Goal: Register for event/course

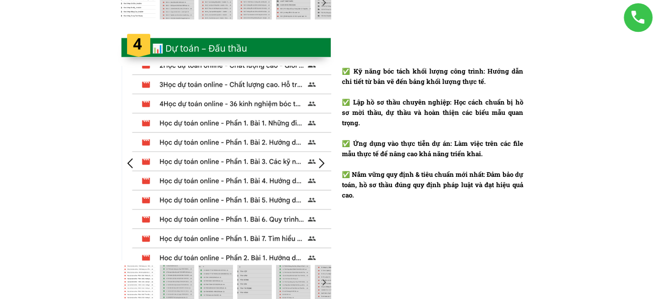
scroll to position [1637, 0]
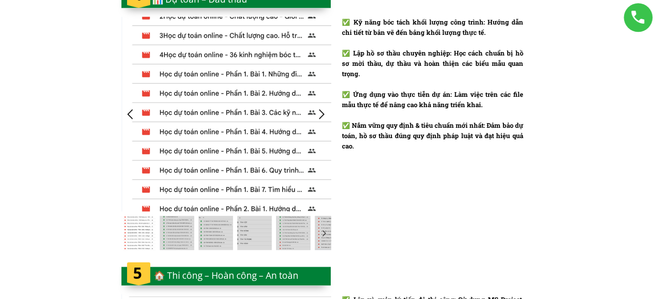
click at [322, 116] on div at bounding box center [322, 114] width 14 height 14
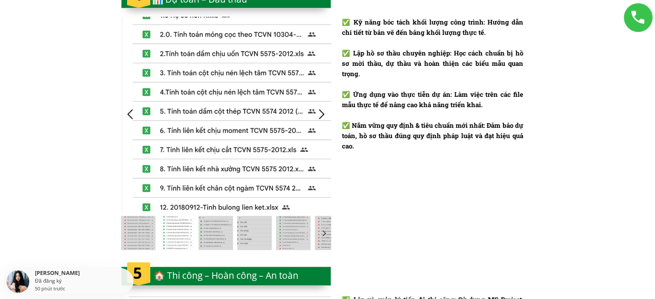
click at [322, 116] on div at bounding box center [322, 114] width 14 height 14
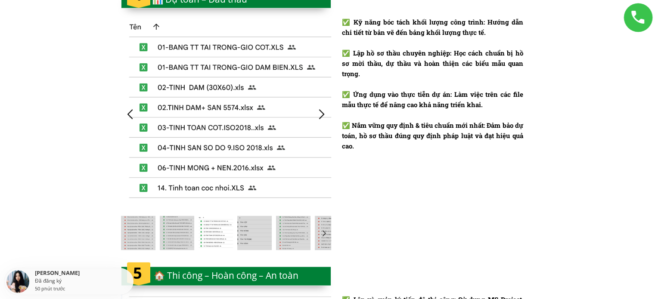
click at [322, 116] on div at bounding box center [322, 114] width 14 height 14
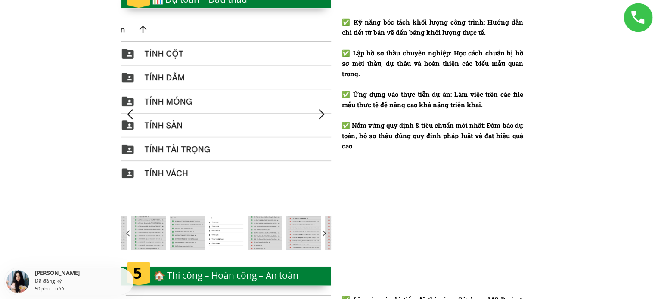
click at [322, 116] on div at bounding box center [322, 114] width 14 height 14
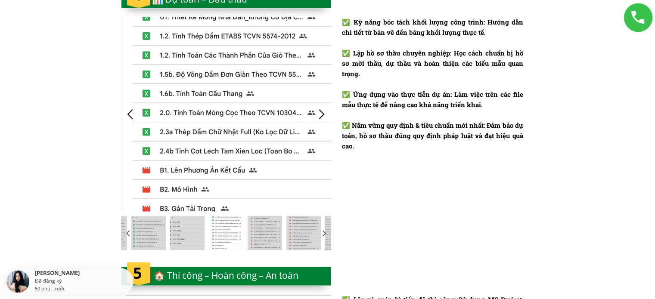
scroll to position [1594, 0]
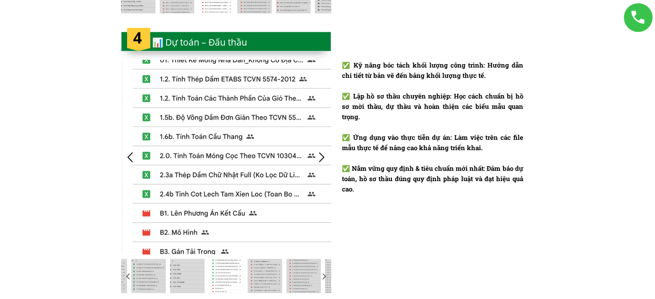
click at [324, 154] on div at bounding box center [322, 157] width 14 height 14
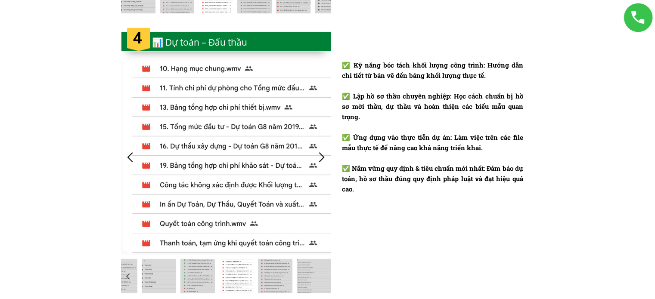
click at [324, 154] on div at bounding box center [322, 157] width 14 height 14
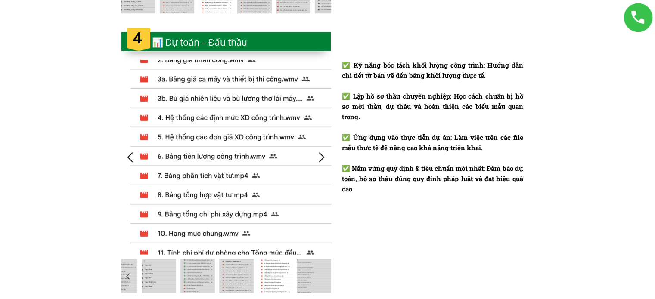
click at [324, 154] on div at bounding box center [322, 157] width 14 height 14
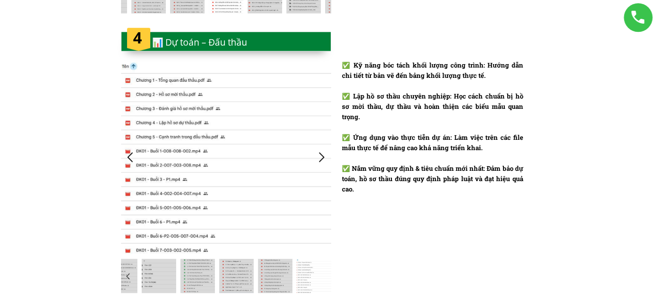
click at [324, 154] on div at bounding box center [322, 157] width 14 height 14
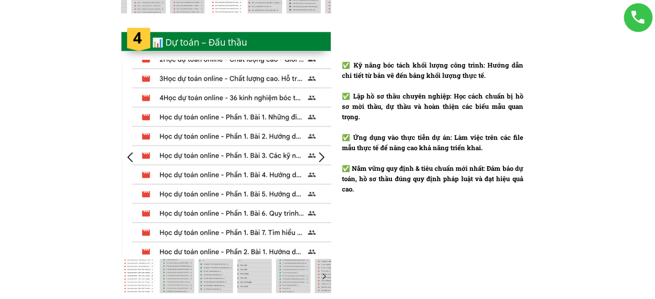
click at [324, 154] on div at bounding box center [322, 157] width 14 height 14
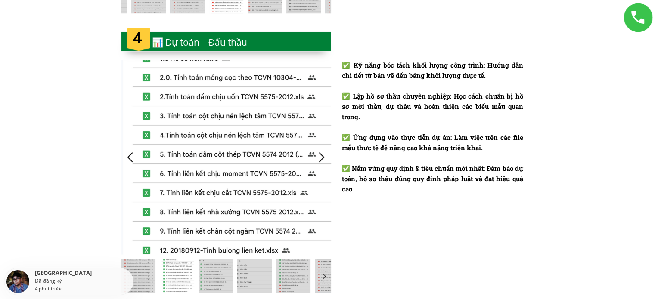
click at [324, 154] on div at bounding box center [322, 157] width 14 height 14
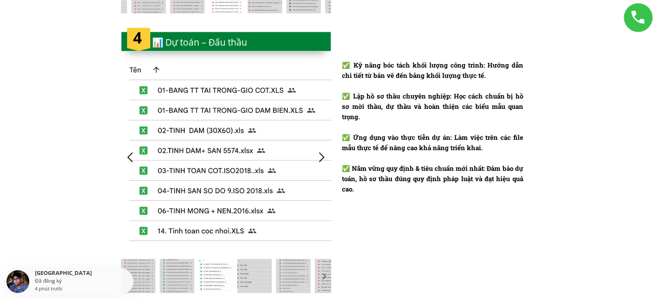
click at [127, 159] on div at bounding box center [130, 157] width 14 height 14
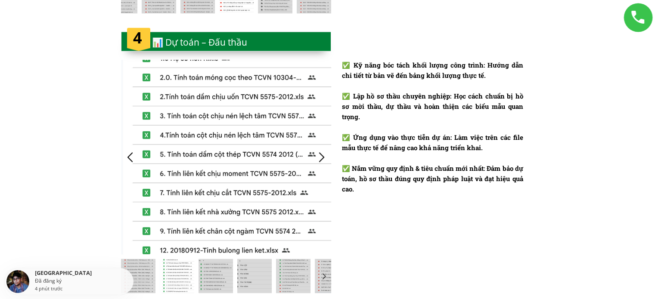
click at [324, 155] on div at bounding box center [322, 157] width 14 height 14
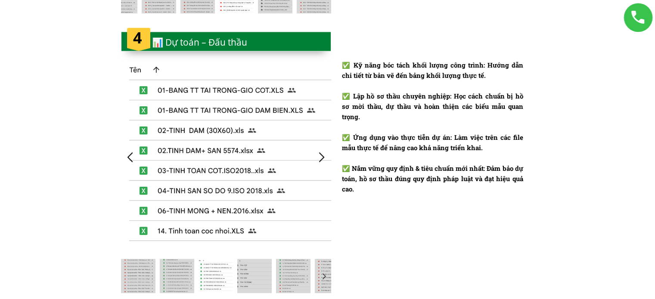
click at [324, 155] on div at bounding box center [322, 157] width 14 height 14
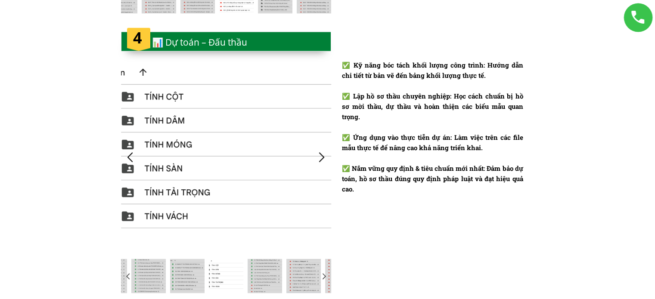
click at [324, 155] on div at bounding box center [322, 157] width 14 height 14
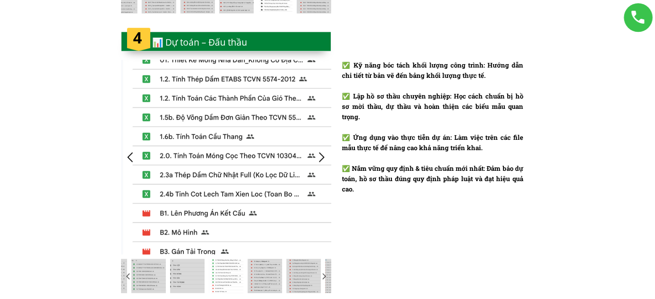
click at [324, 155] on div at bounding box center [322, 157] width 14 height 14
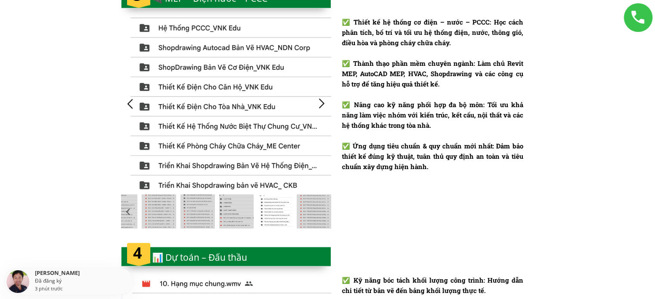
scroll to position [1249, 0]
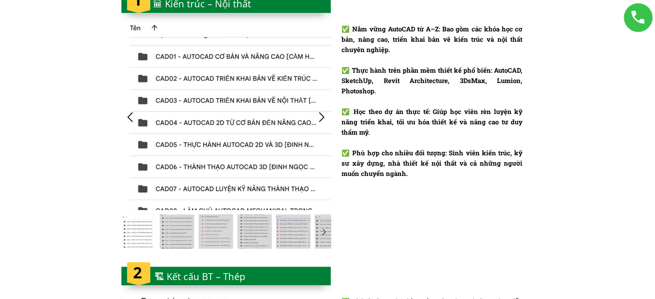
scroll to position [819, 0]
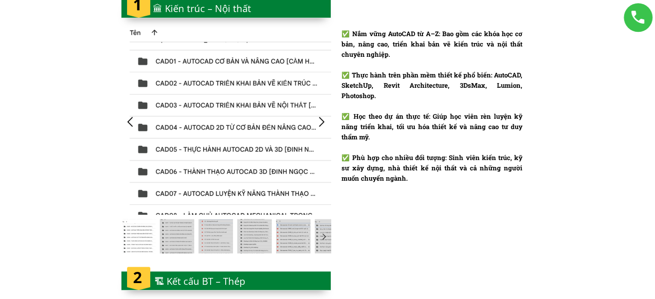
click at [320, 120] on div at bounding box center [322, 122] width 14 height 14
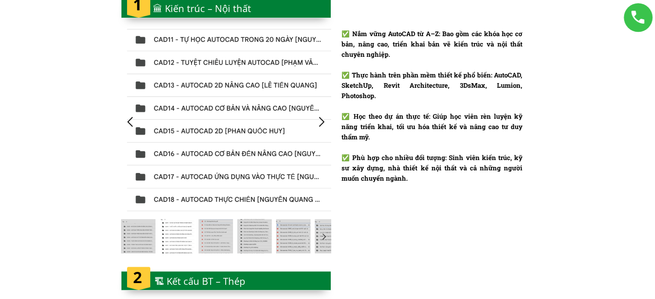
click at [320, 120] on div at bounding box center [322, 122] width 14 height 14
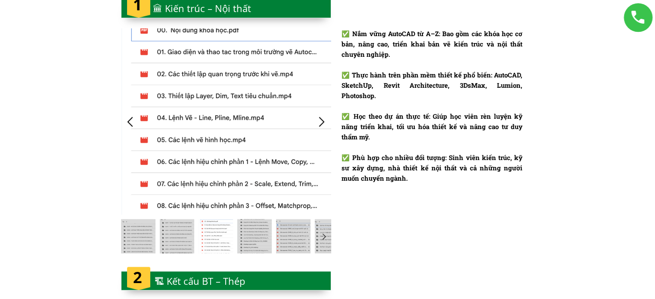
click at [320, 120] on div at bounding box center [322, 122] width 14 height 14
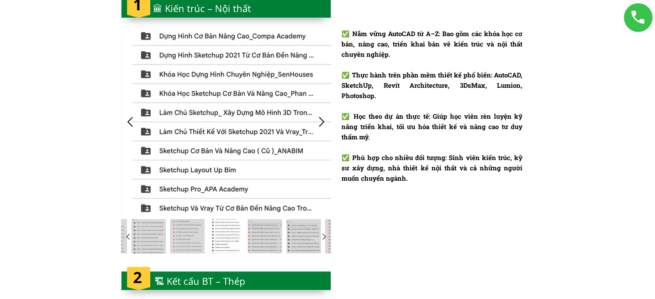
click at [320, 120] on div at bounding box center [322, 122] width 14 height 14
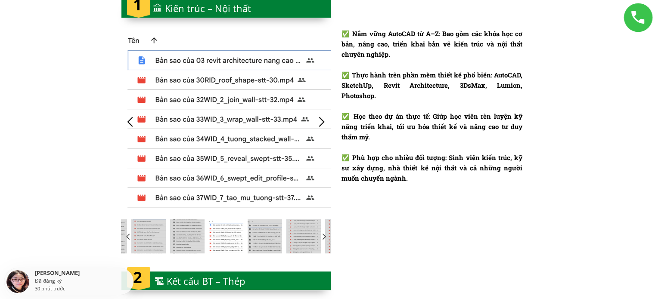
click at [320, 120] on div at bounding box center [322, 122] width 14 height 14
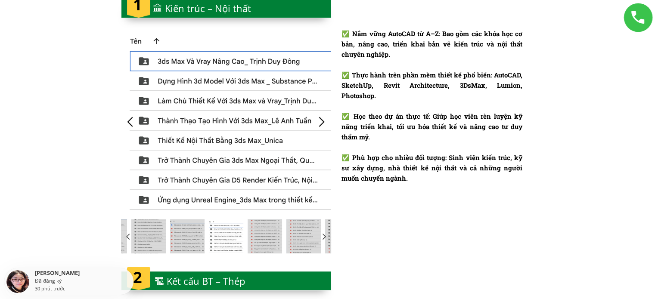
click at [320, 120] on div at bounding box center [322, 122] width 14 height 14
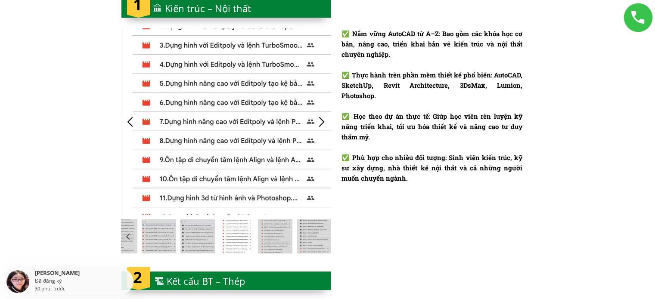
click at [320, 120] on div at bounding box center [322, 122] width 14 height 14
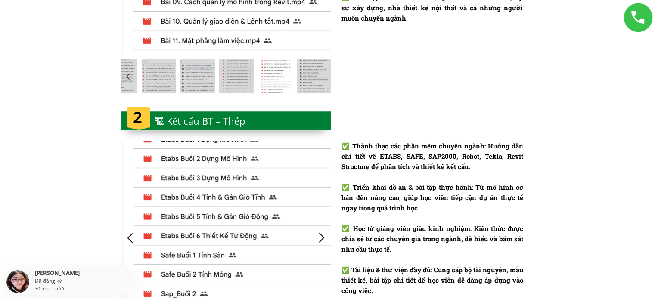
scroll to position [1034, 0]
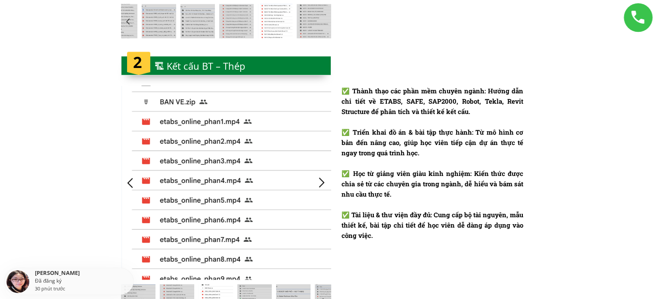
click at [322, 181] on div at bounding box center [322, 183] width 14 height 14
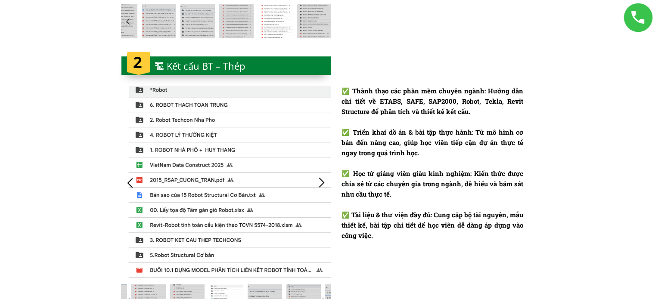
click at [322, 181] on div at bounding box center [322, 183] width 14 height 14
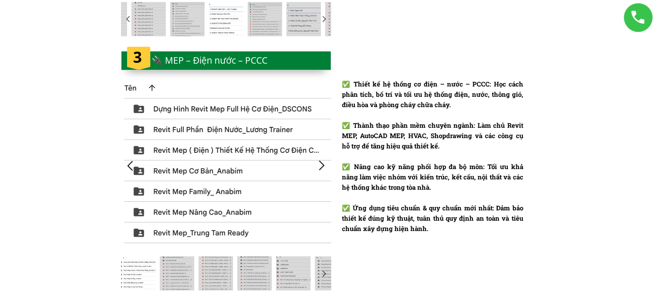
scroll to position [1379, 0]
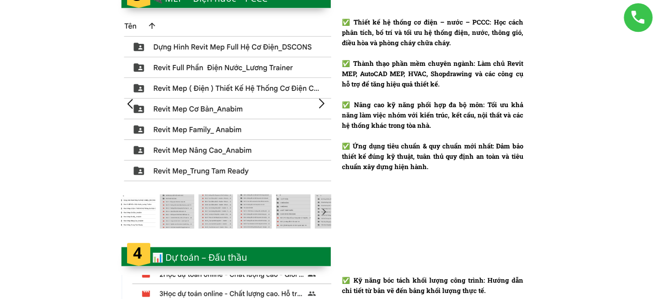
click at [322, 106] on div at bounding box center [322, 104] width 14 height 14
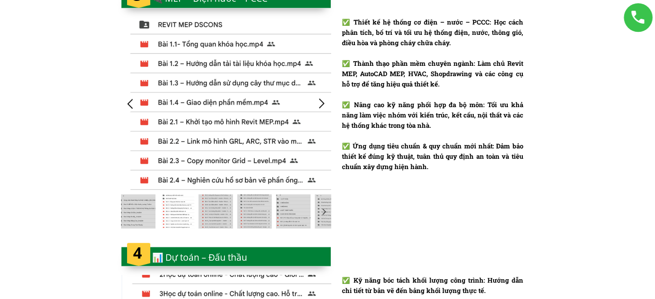
click at [322, 106] on div at bounding box center [322, 104] width 14 height 14
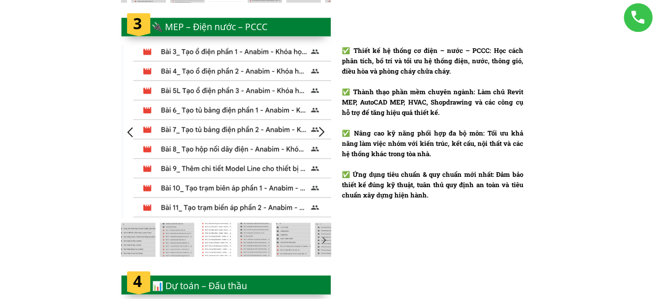
scroll to position [1335, 0]
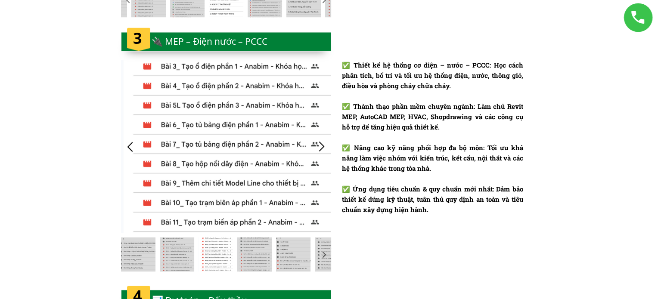
click at [322, 143] on div at bounding box center [322, 147] width 14 height 14
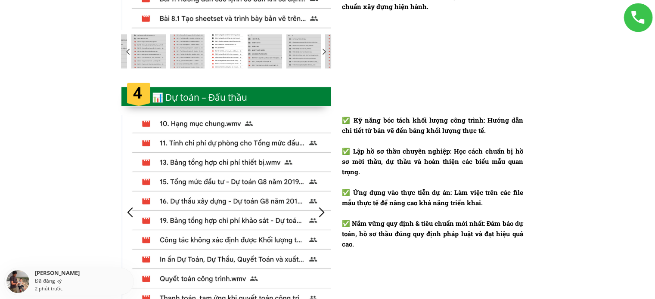
scroll to position [1551, 0]
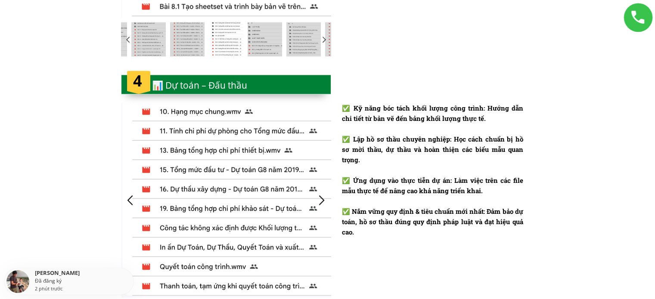
click at [325, 192] on div at bounding box center [226, 200] width 210 height 195
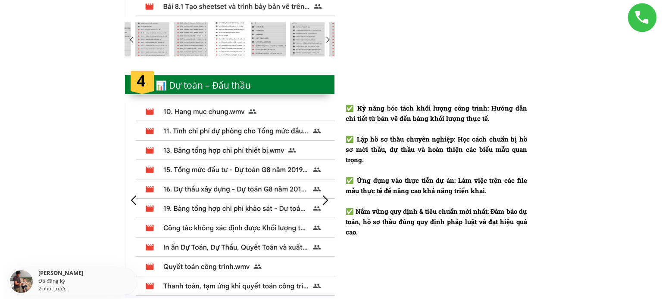
scroll to position [0, 0]
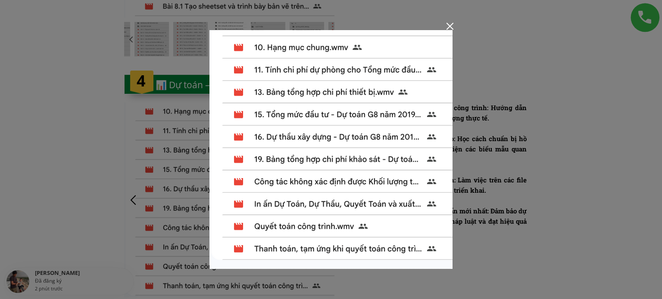
click at [451, 29] on div at bounding box center [449, 26] width 7 height 7
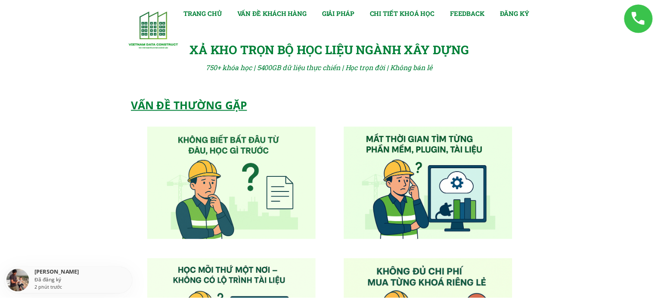
scroll to position [1551, 0]
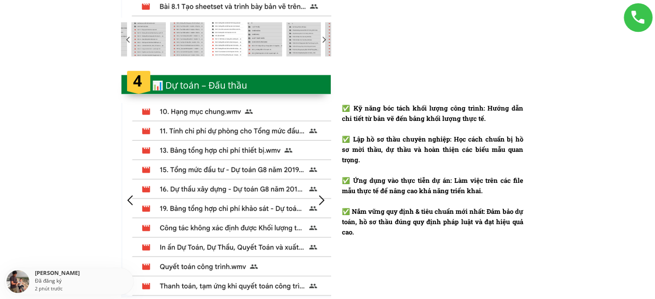
click at [323, 201] on div at bounding box center [322, 200] width 14 height 14
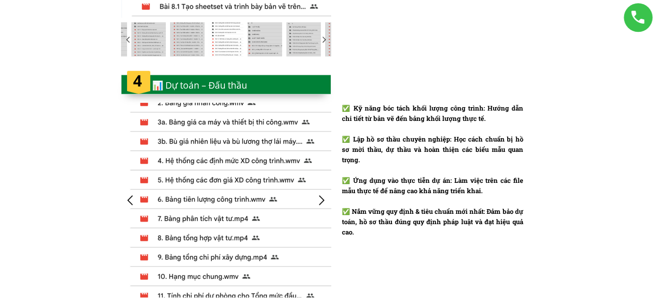
click at [323, 201] on div at bounding box center [322, 200] width 14 height 14
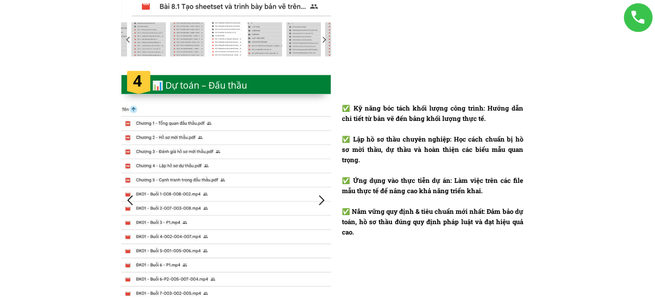
click at [323, 201] on div at bounding box center [322, 200] width 14 height 14
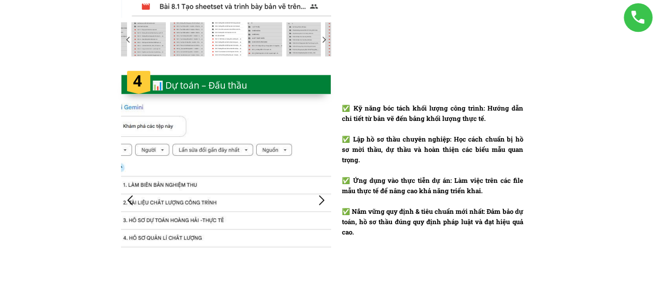
click at [323, 201] on div at bounding box center [322, 200] width 14 height 14
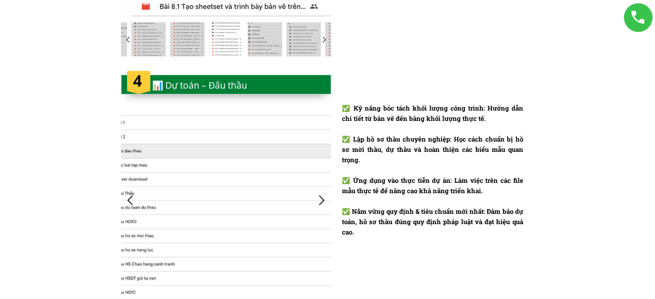
click at [323, 201] on div at bounding box center [322, 200] width 14 height 14
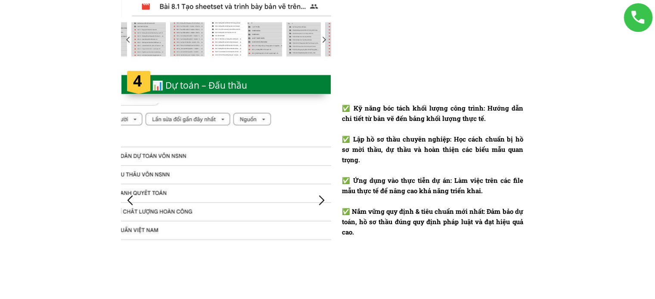
click at [323, 201] on div at bounding box center [322, 200] width 14 height 14
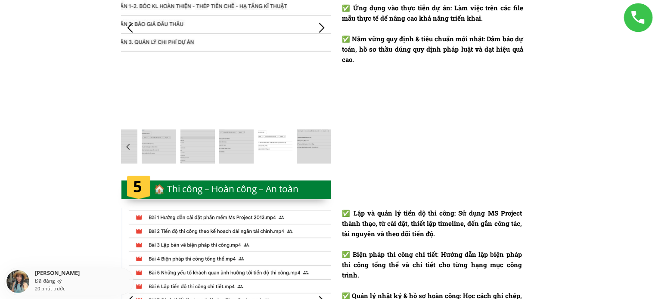
scroll to position [1809, 0]
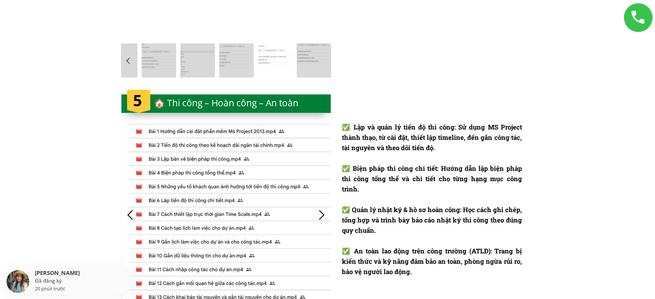
click at [323, 201] on div at bounding box center [226, 215] width 210 height 187
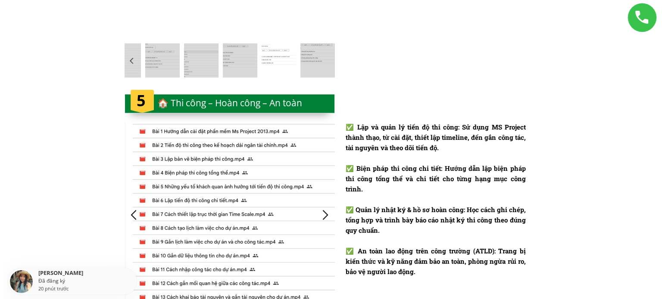
scroll to position [0, 0]
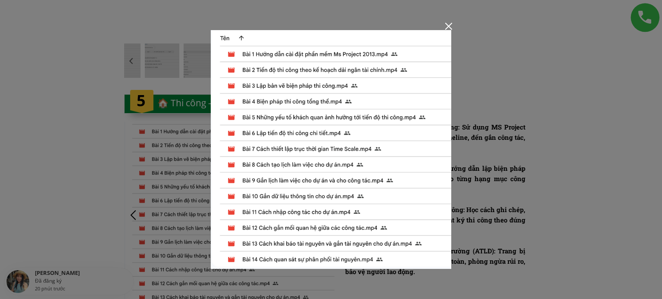
click at [491, 164] on div at bounding box center [331, 149] width 662 height 299
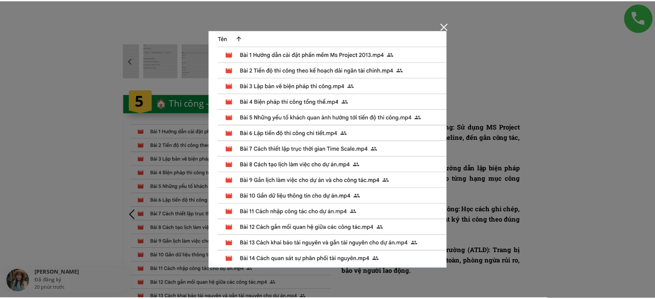
scroll to position [1809, 0]
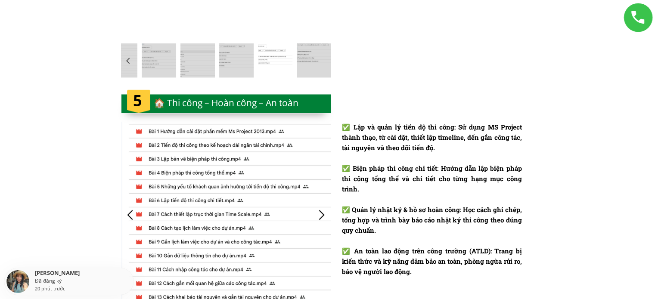
click at [323, 213] on div at bounding box center [322, 215] width 14 height 14
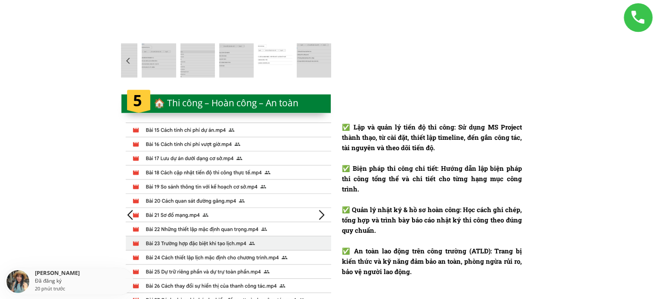
click at [322, 213] on div at bounding box center [322, 215] width 14 height 14
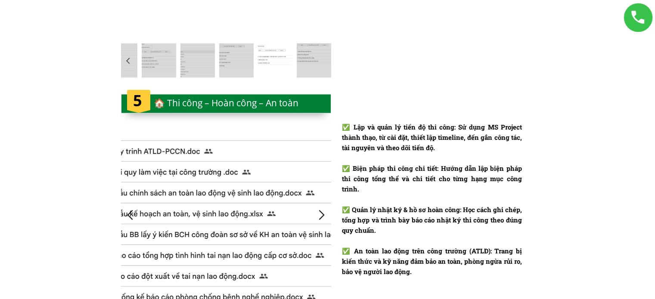
click at [322, 213] on div at bounding box center [322, 215] width 14 height 14
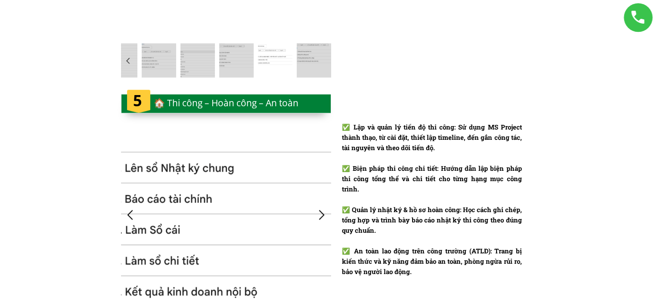
click at [322, 213] on div at bounding box center [322, 215] width 14 height 14
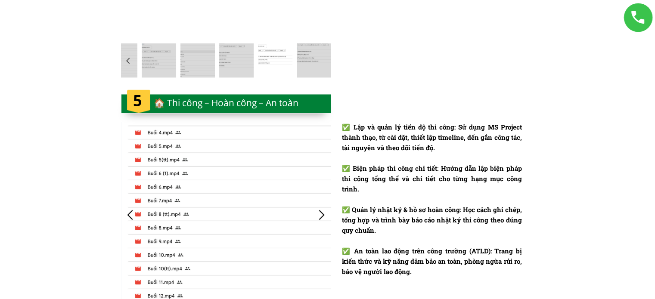
click at [322, 213] on div at bounding box center [322, 215] width 14 height 14
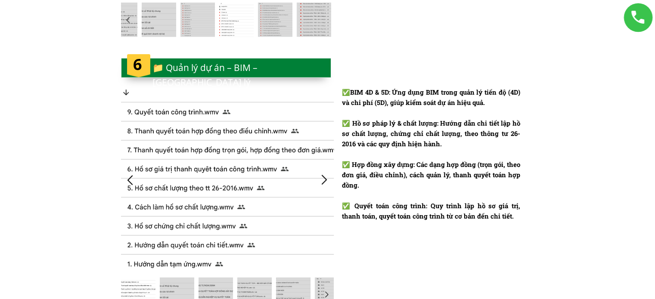
scroll to position [2154, 0]
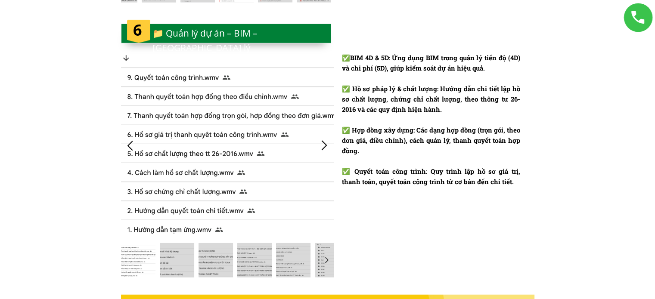
click at [329, 134] on div at bounding box center [227, 146] width 213 height 187
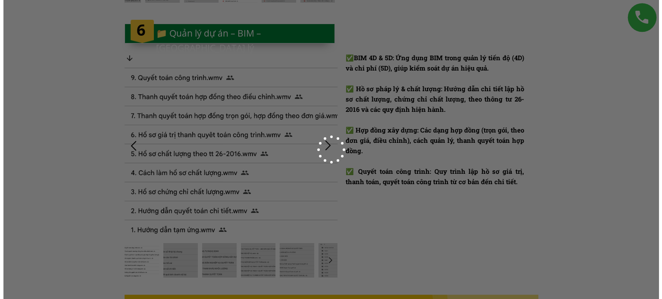
scroll to position [0, 0]
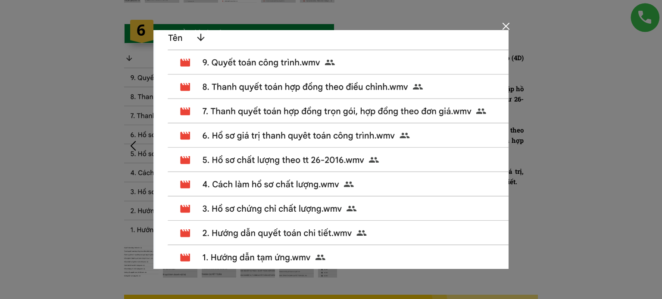
click at [602, 67] on div at bounding box center [331, 149] width 662 height 299
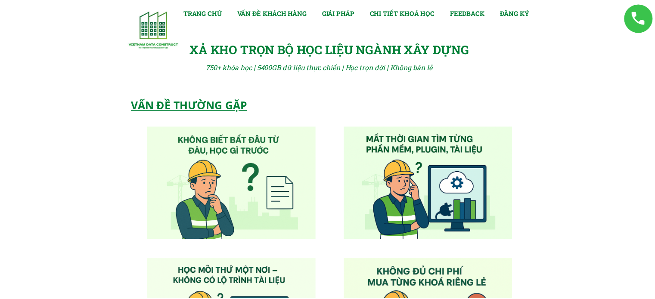
scroll to position [2154, 0]
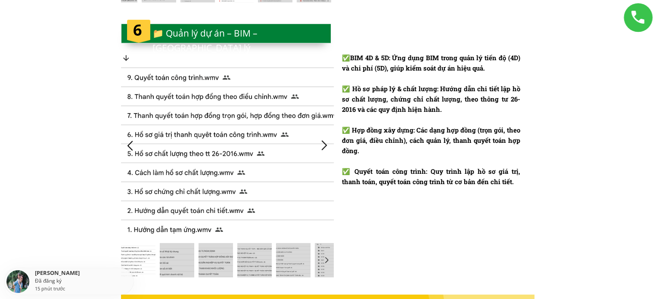
click at [335, 146] on div "✅ BIM 4D & 5D: Ứng dụng BIM trong quản lý tiến độ (4D) và chi phí (5D), giúp ki…" at bounding box center [328, 153] width 414 height 271
click at [322, 148] on div at bounding box center [325, 146] width 14 height 14
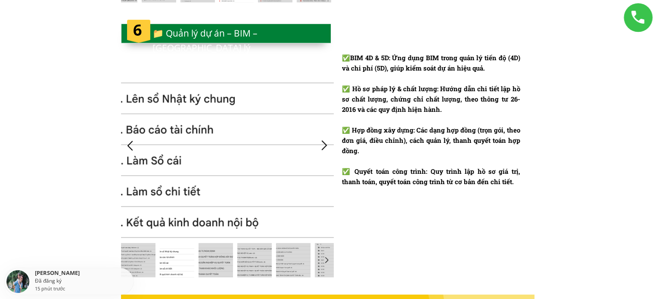
click at [323, 148] on div at bounding box center [325, 146] width 14 height 14
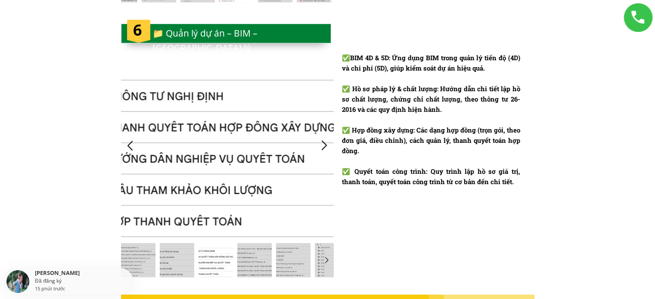
click at [261, 148] on div at bounding box center [227, 146] width 213 height 187
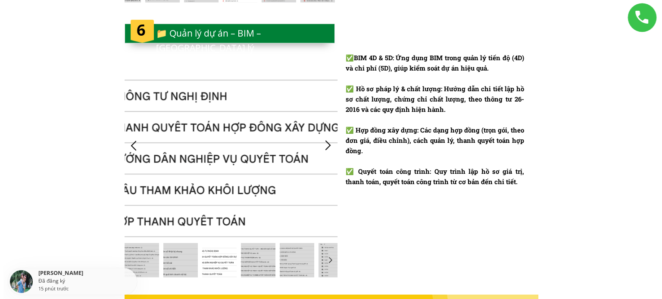
scroll to position [0, 0]
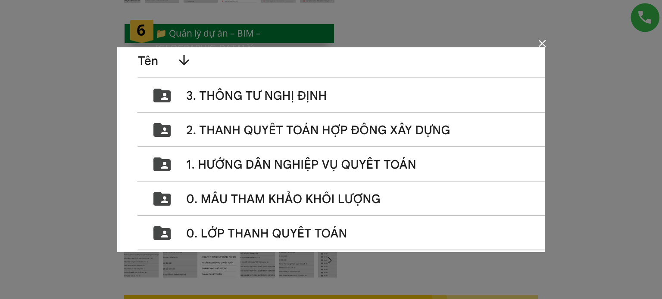
click at [573, 166] on div at bounding box center [331, 149] width 662 height 299
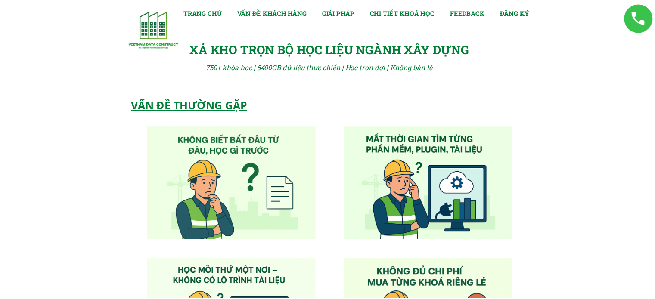
scroll to position [2154, 0]
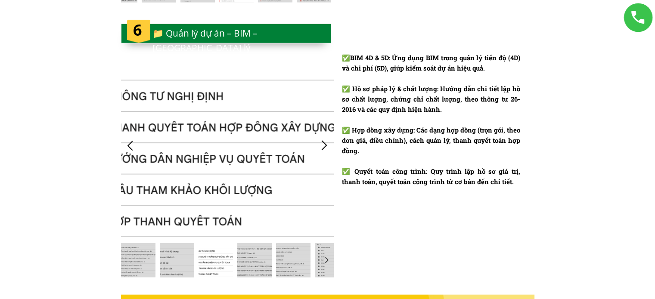
click at [322, 137] on div at bounding box center [227, 146] width 213 height 187
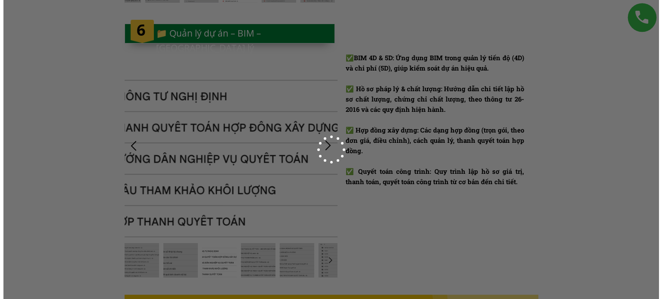
scroll to position [0, 0]
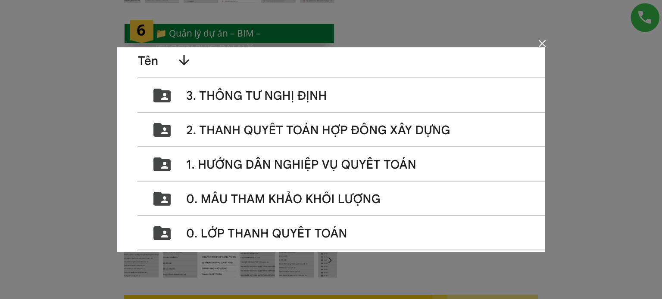
click at [622, 141] on div at bounding box center [331, 149] width 662 height 299
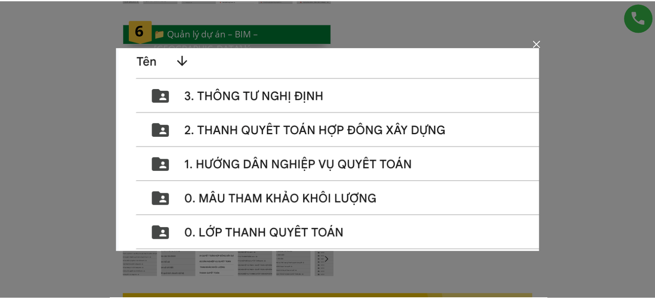
scroll to position [2154, 0]
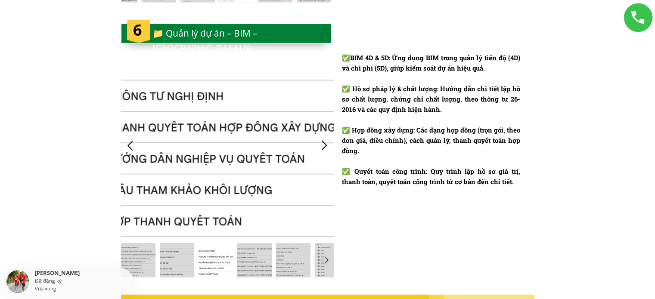
click at [322, 143] on div at bounding box center [325, 146] width 14 height 14
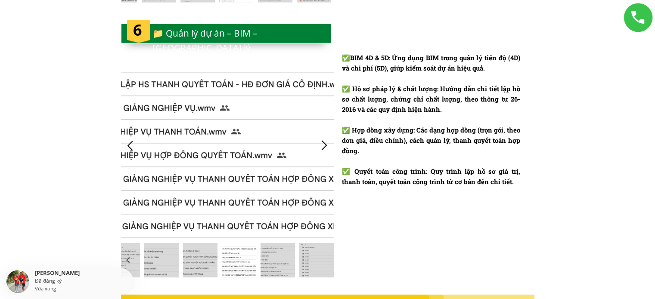
click at [322, 143] on div at bounding box center [325, 146] width 14 height 14
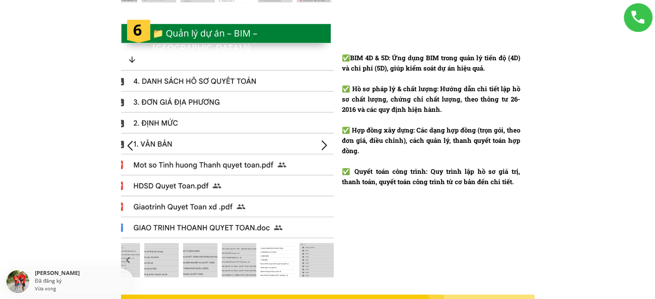
click at [322, 143] on div at bounding box center [325, 146] width 14 height 14
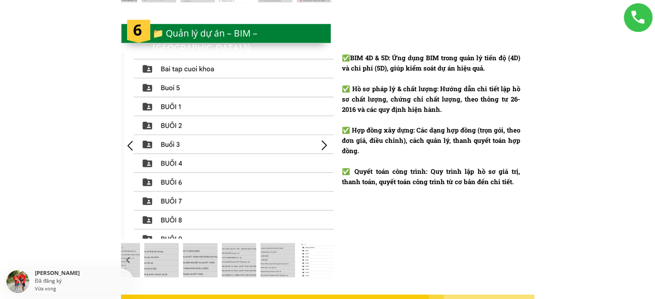
click at [322, 143] on div at bounding box center [325, 146] width 14 height 14
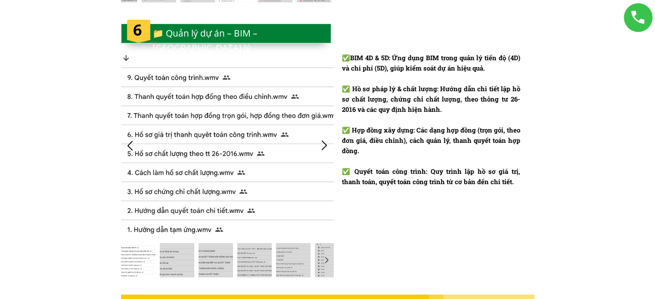
click at [322, 143] on div at bounding box center [325, 146] width 14 height 14
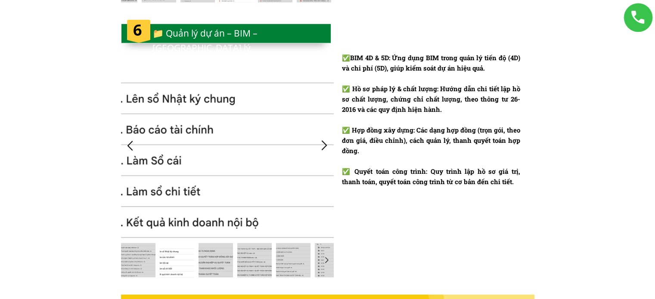
click at [322, 143] on div at bounding box center [325, 146] width 14 height 14
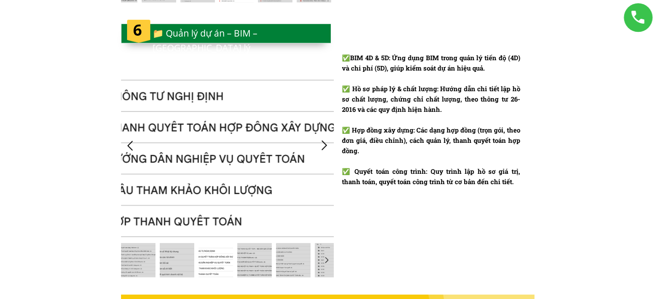
click at [322, 143] on div at bounding box center [325, 146] width 14 height 14
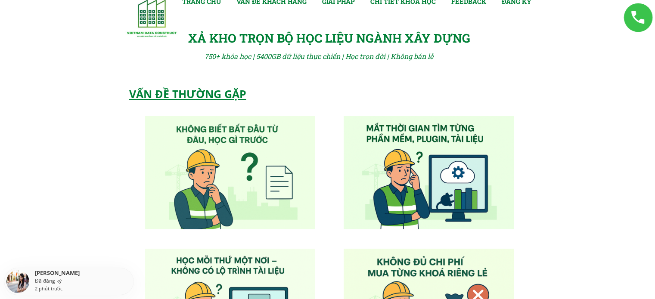
scroll to position [0, 0]
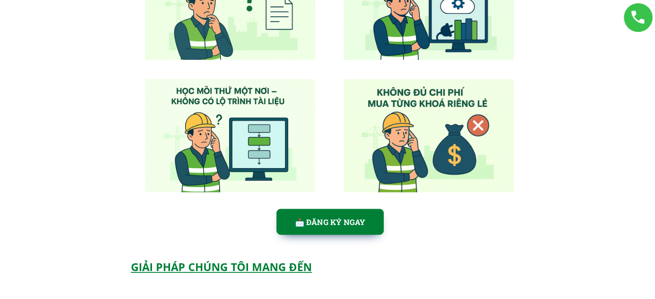
click at [355, 217] on p "📩 ĐĂNG KÝ NGAY" at bounding box center [330, 222] width 98 height 24
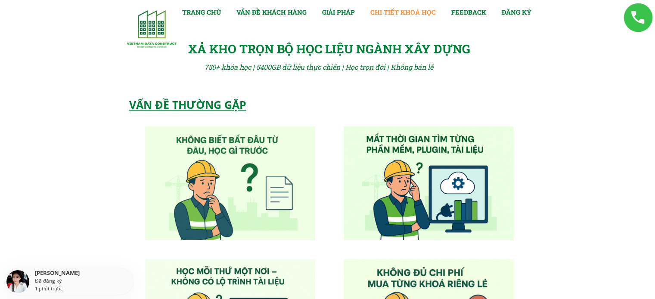
click at [401, 10] on link "CHI TIẾT KHOÁ HỌC" at bounding box center [402, 12] width 65 height 10
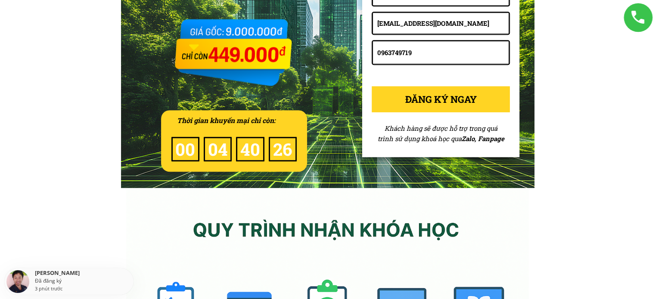
scroll to position [3788, 0]
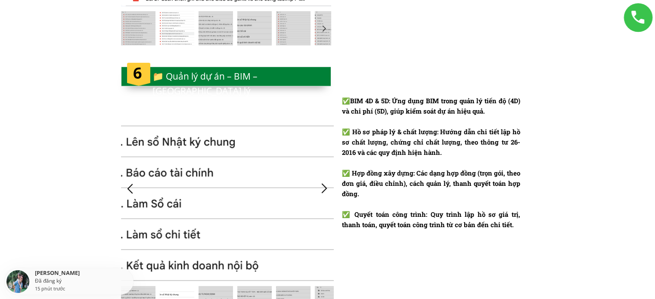
scroll to position [2197, 0]
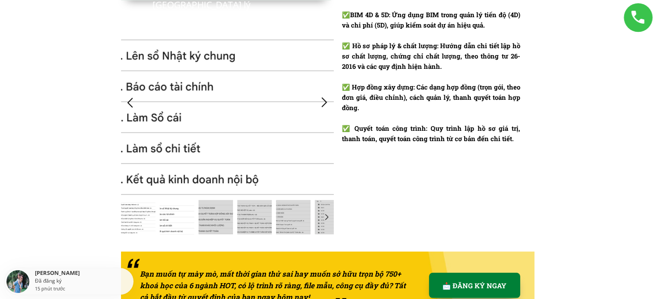
click at [146, 216] on div at bounding box center [138, 217] width 34 height 34
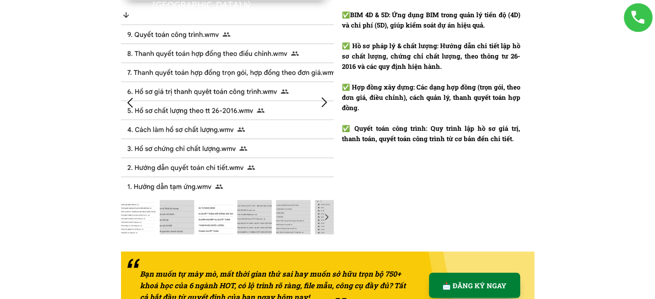
click at [230, 216] on div at bounding box center [216, 217] width 34 height 34
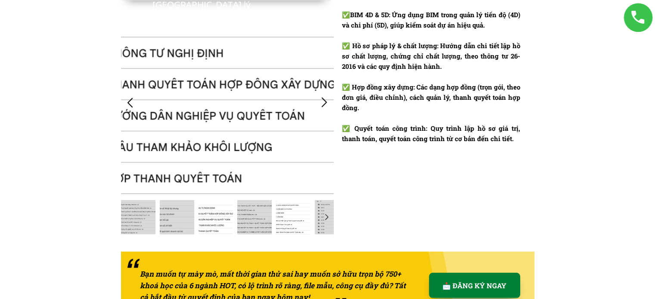
click at [308, 218] on div at bounding box center [293, 217] width 34 height 34
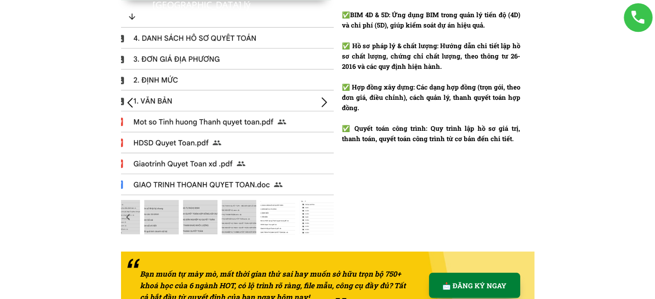
click at [319, 217] on div at bounding box center [316, 217] width 34 height 34
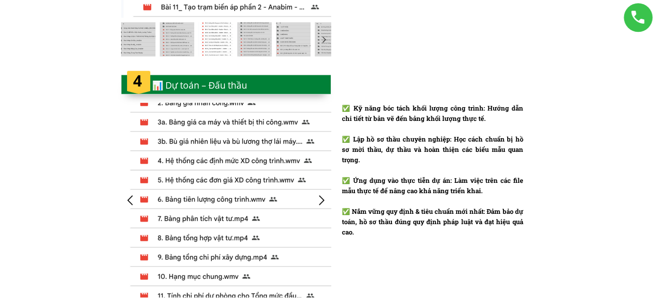
scroll to position [1422, 0]
